Goal: Information Seeking & Learning: Learn about a topic

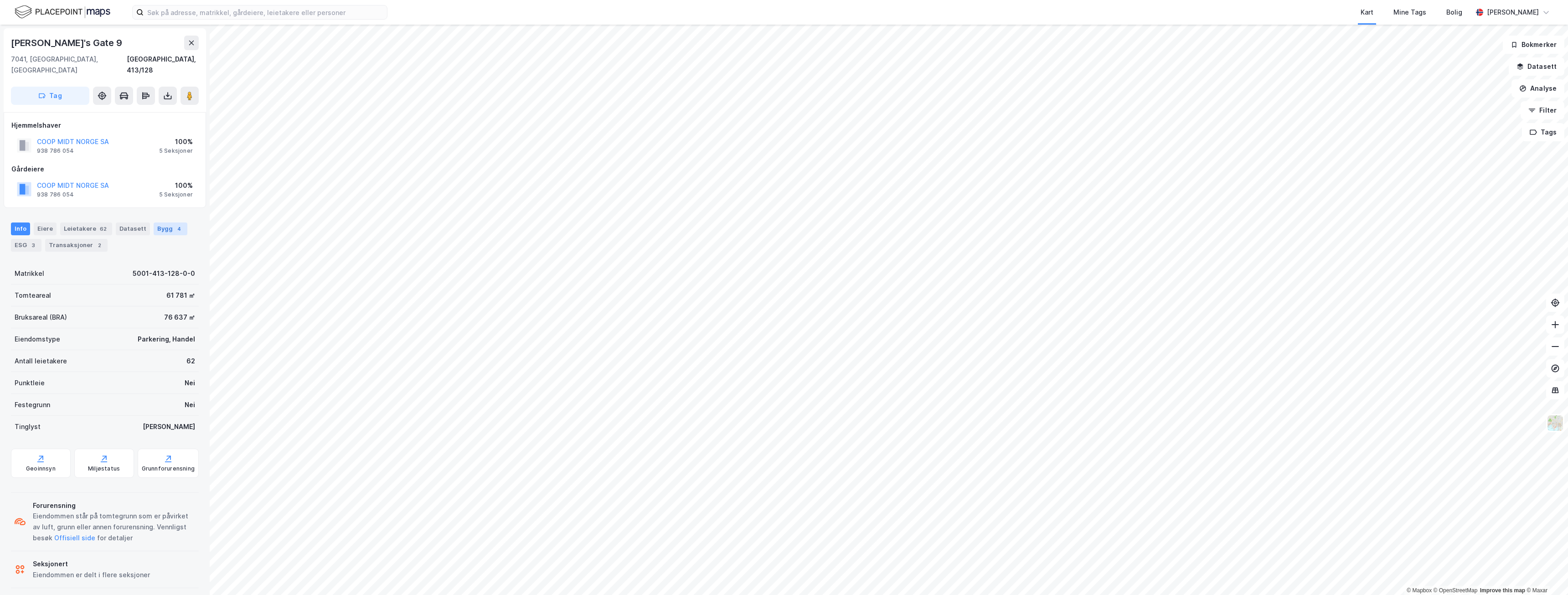
click at [163, 222] on div "Bygg 4" at bounding box center [170, 228] width 33 height 13
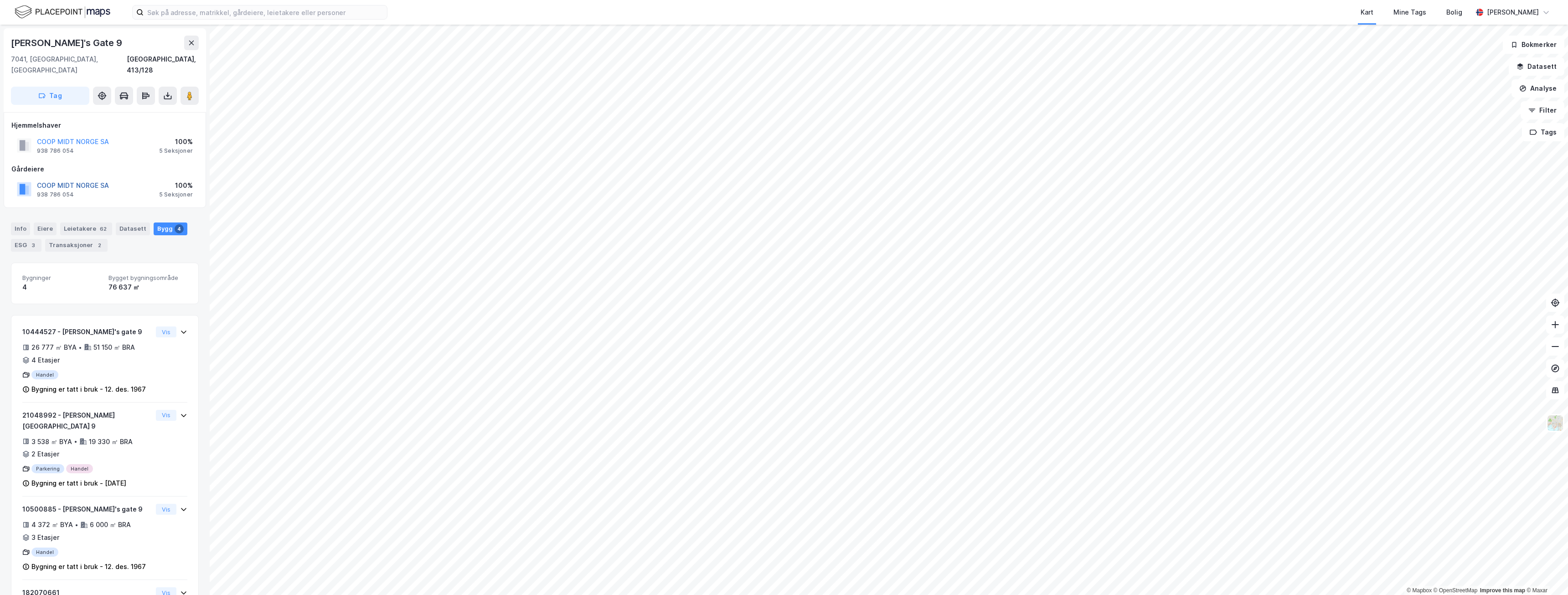
click at [0, 0] on button "COOP MIDT NORGE SA" at bounding box center [0, 0] width 0 height 0
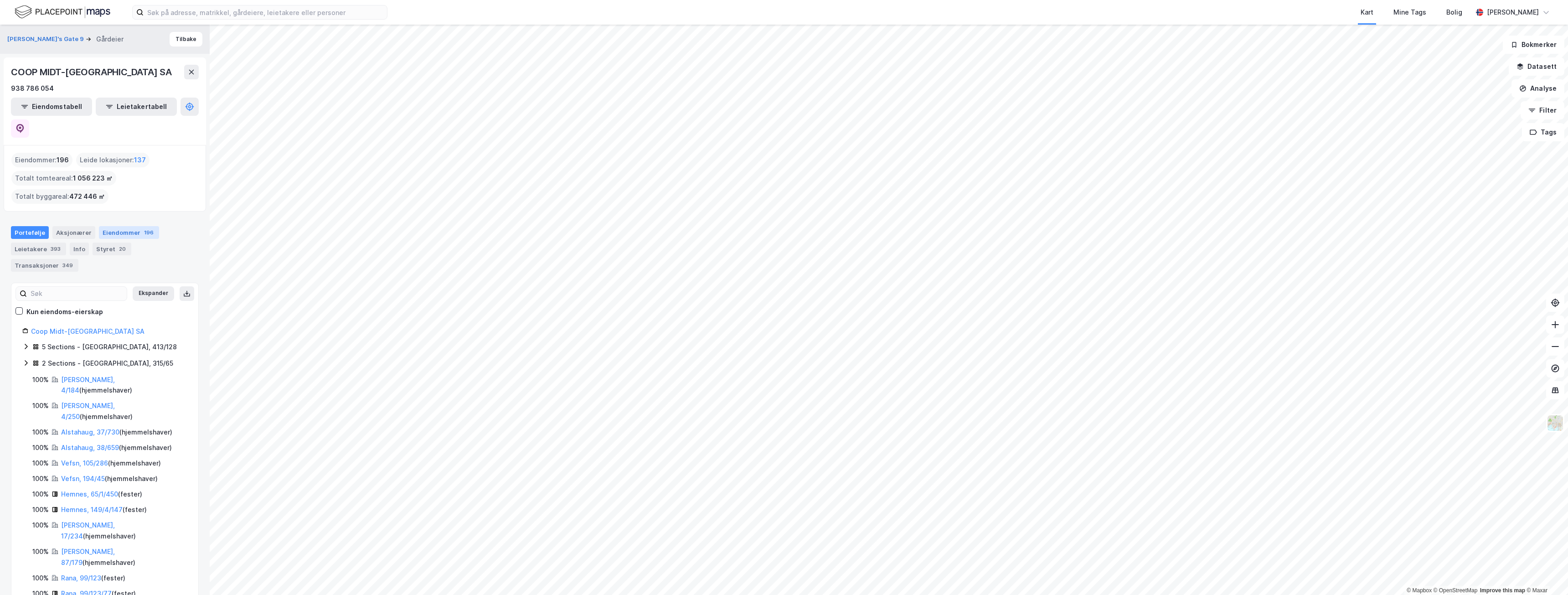
click at [99, 226] on div "Eiendommer 196" at bounding box center [128, 232] width 60 height 13
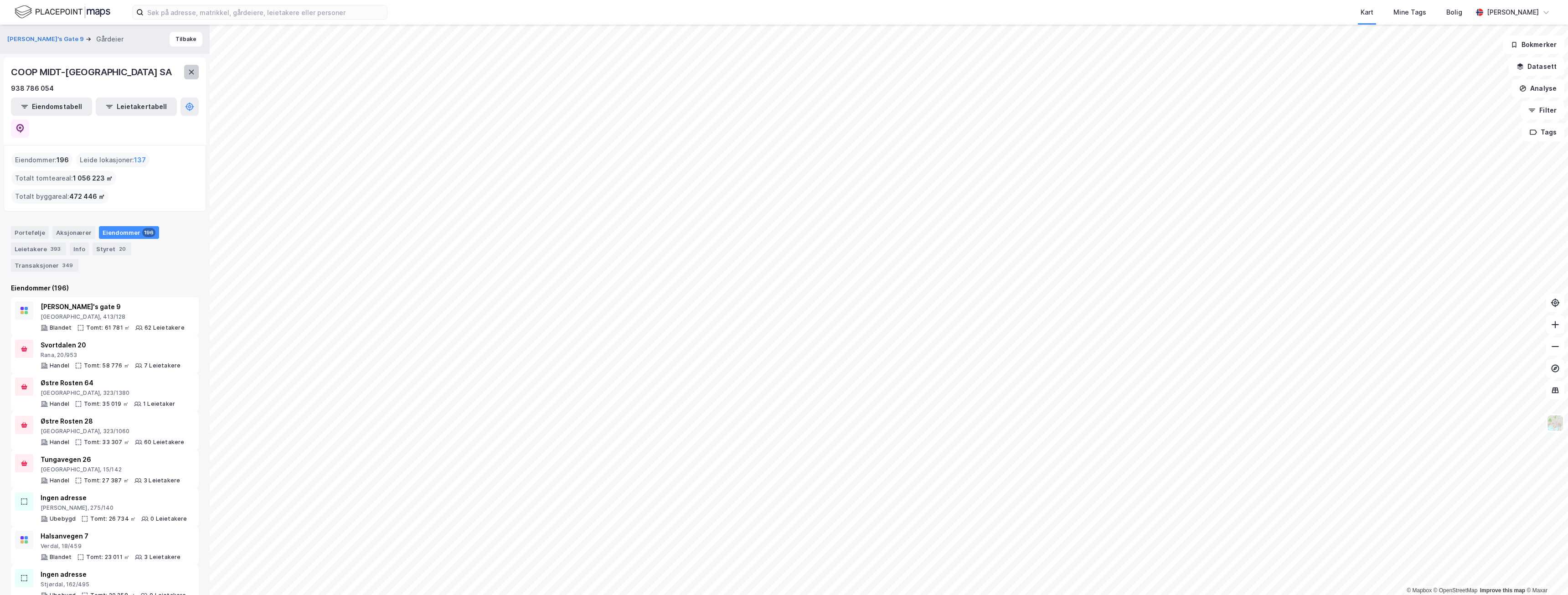
click at [191, 71] on icon at bounding box center [192, 72] width 7 height 7
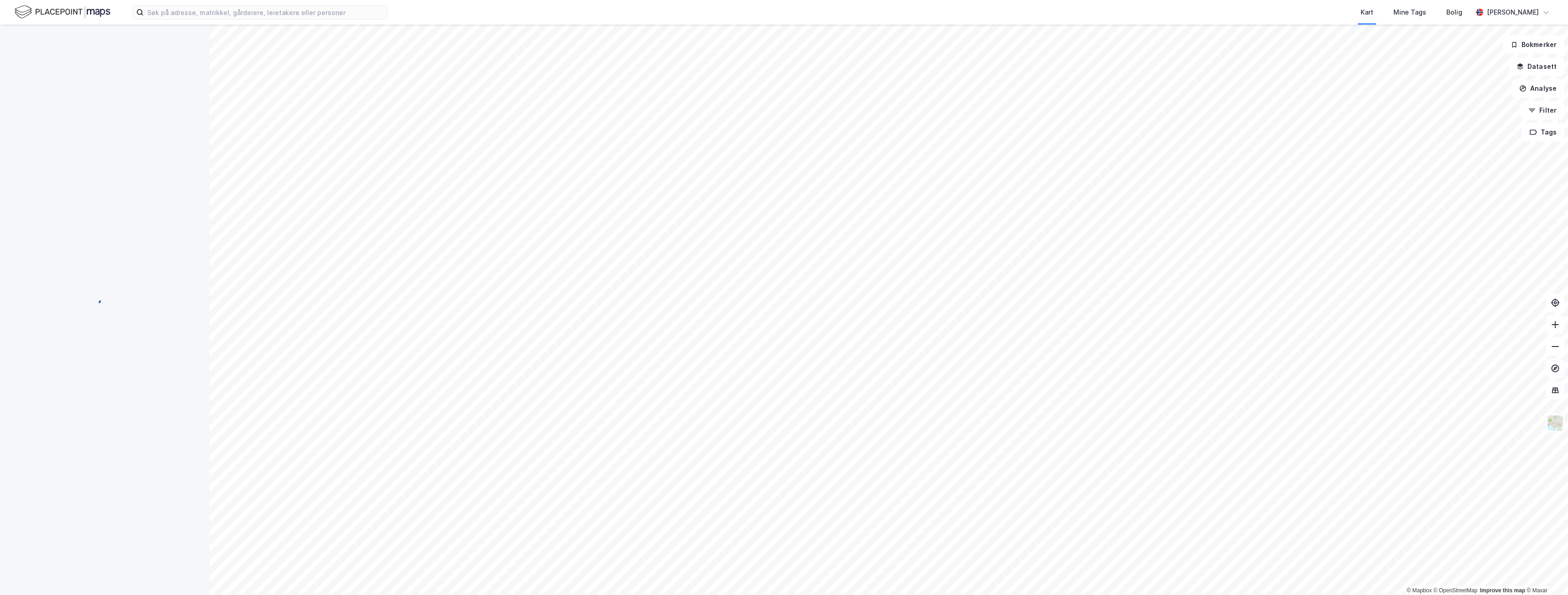
scroll to position [1, 0]
